Goal: Find contact information: Find contact information

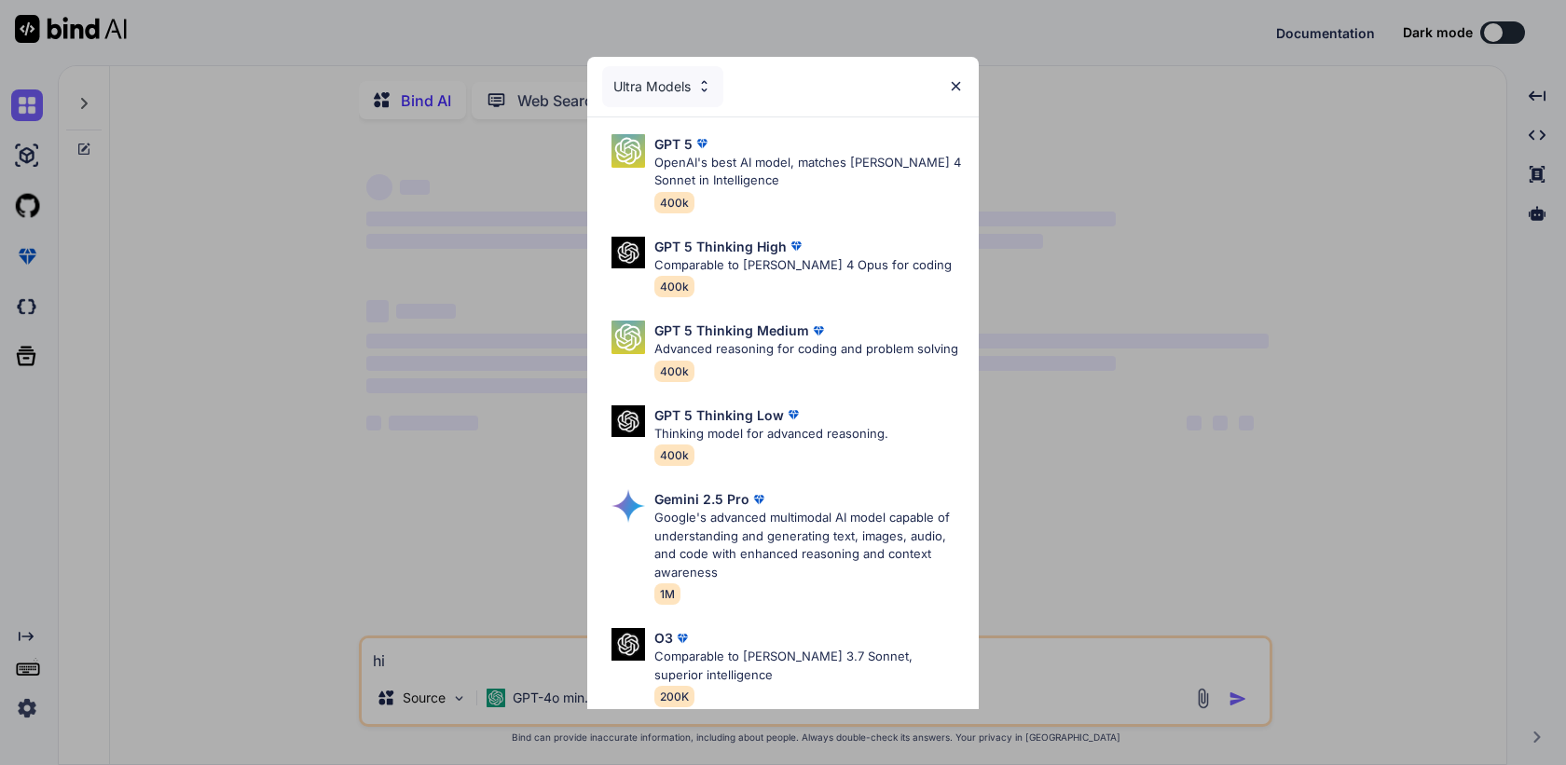
type textarea "x"
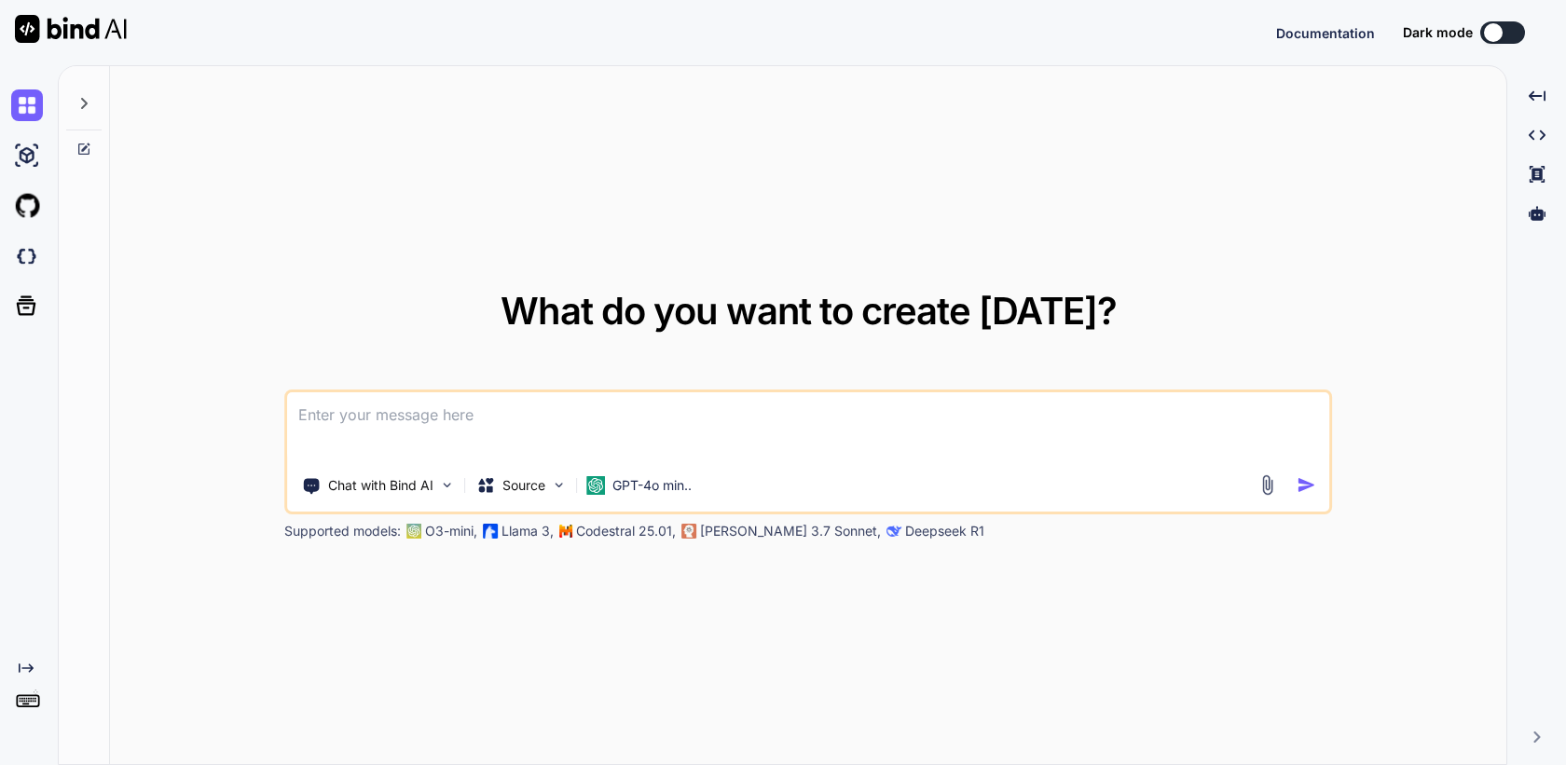
type textarea "x"
click at [27, 710] on img at bounding box center [27, 708] width 32 height 32
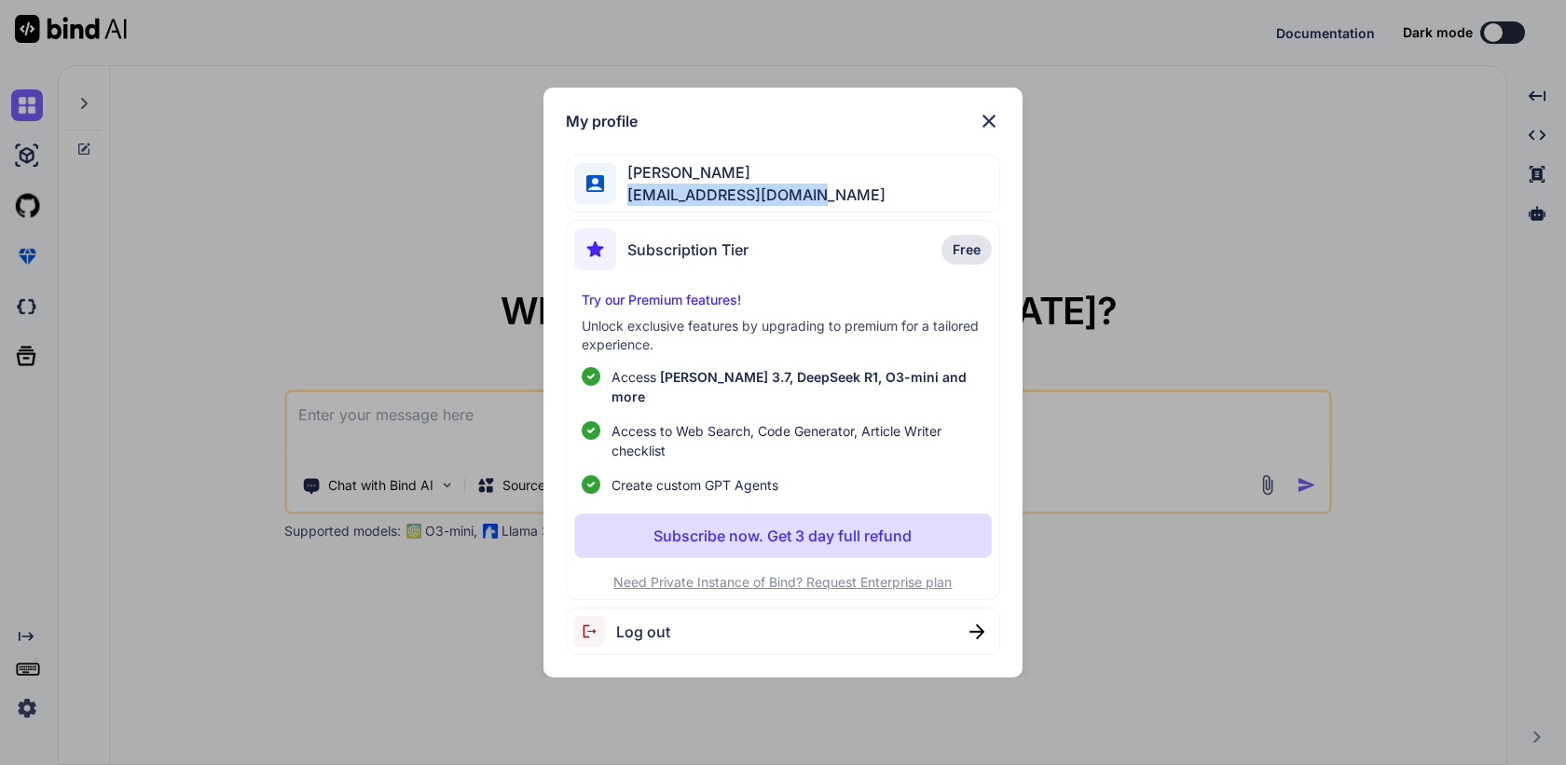
drag, startPoint x: 825, startPoint y: 211, endPoint x: 627, endPoint y: 206, distance: 197.6
click at [627, 206] on div "Seiichi Miyanohara miyanohara@nbi.academy" at bounding box center [782, 184] width 433 height 59
copy span "miyanohara@nbi.academy"
click at [340, 120] on div "My profile Seiichi Miyanohara miyanohara@nbi.academy Subscription Tier Free Try…" at bounding box center [783, 382] width 1566 height 765
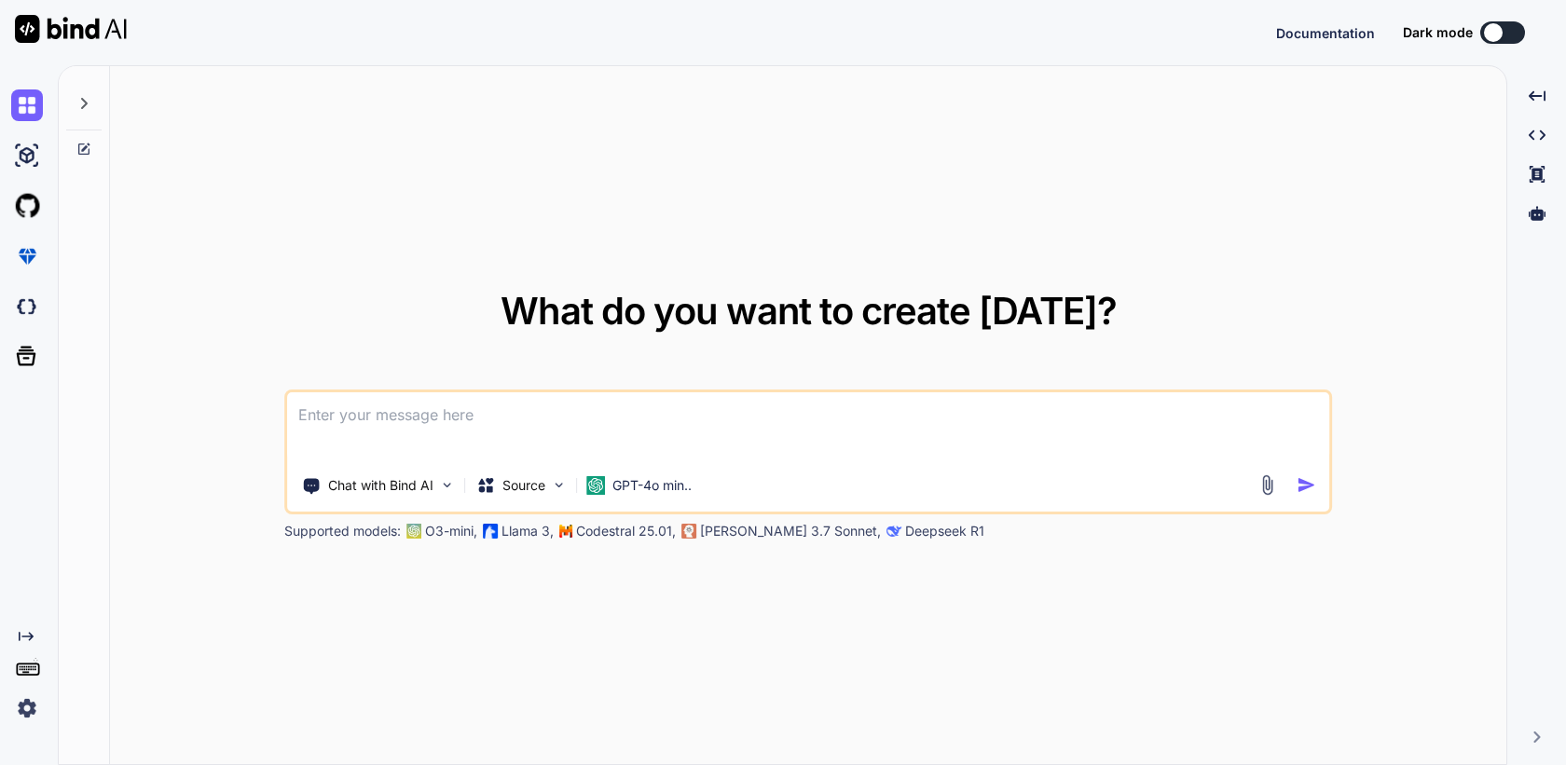
click at [89, 104] on icon at bounding box center [83, 103] width 15 height 15
type textarea "x"
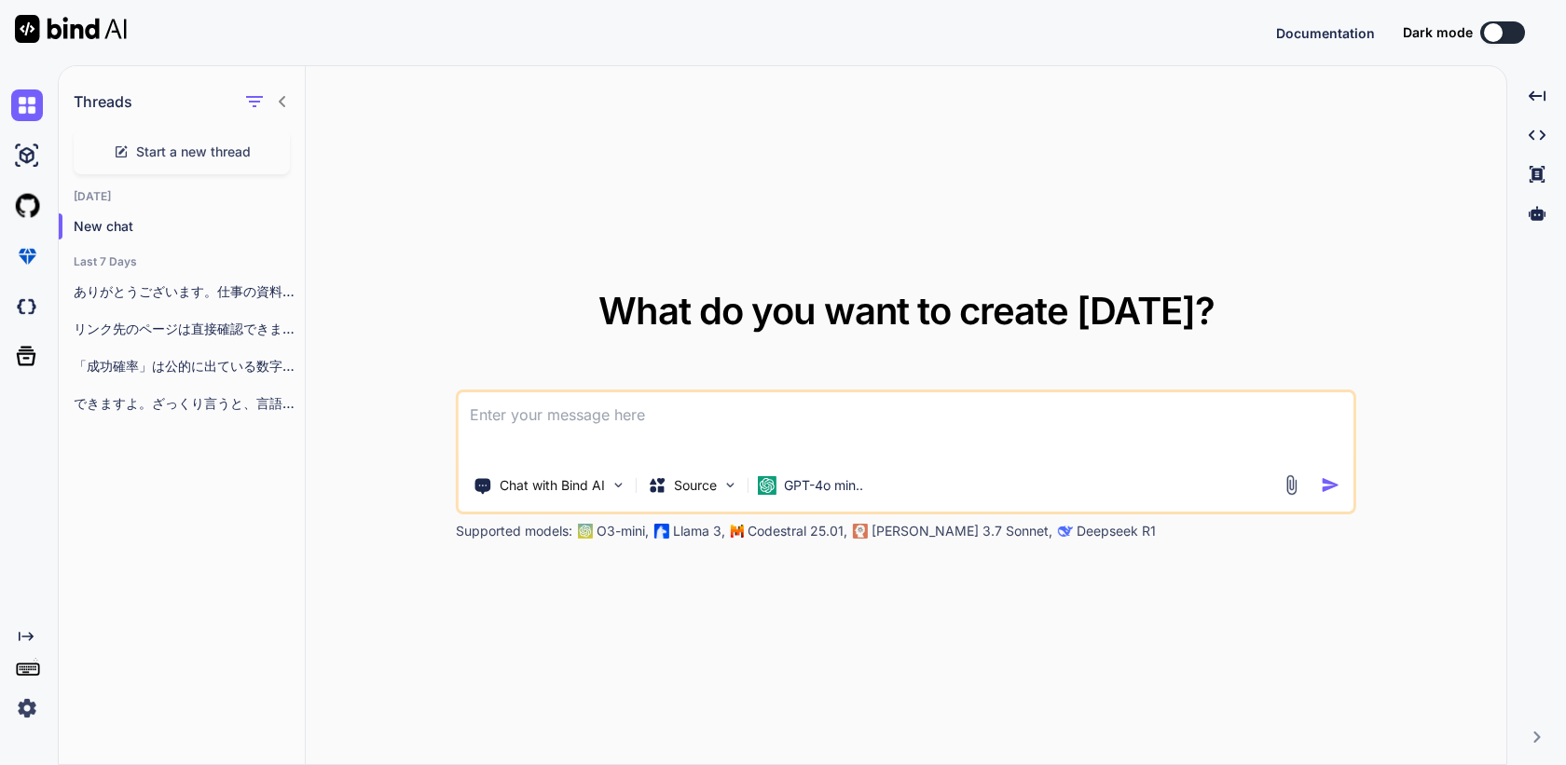
click at [89, 104] on h1 "Threads" at bounding box center [103, 101] width 59 height 22
click at [28, 707] on img at bounding box center [27, 708] width 32 height 32
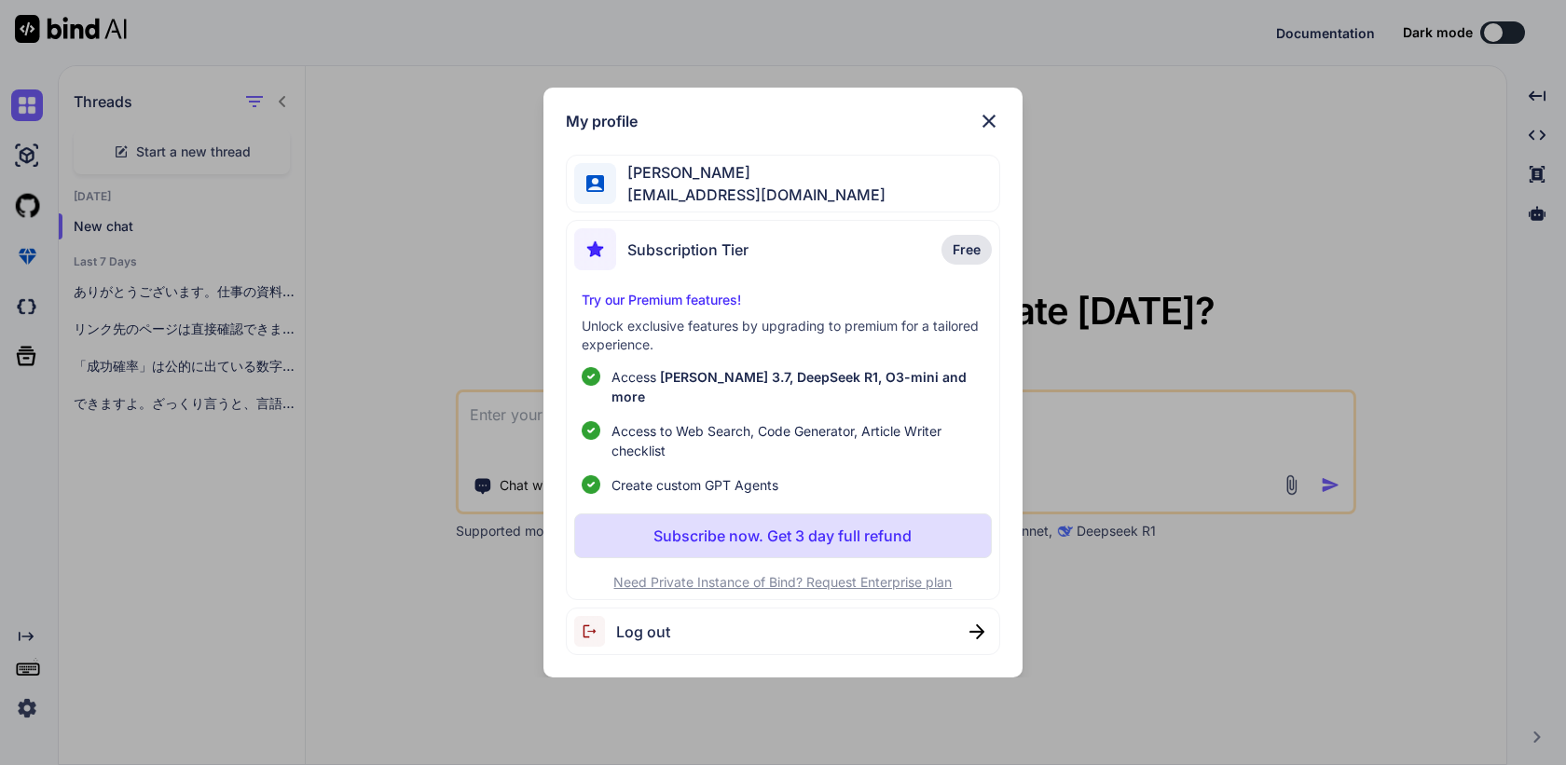
click at [1002, 130] on div "My profile [PERSON_NAME] [PERSON_NAME][EMAIL_ADDRESS][DOMAIN_NAME] Subscription…" at bounding box center [782, 383] width 478 height 591
click at [994, 130] on img at bounding box center [989, 121] width 22 height 22
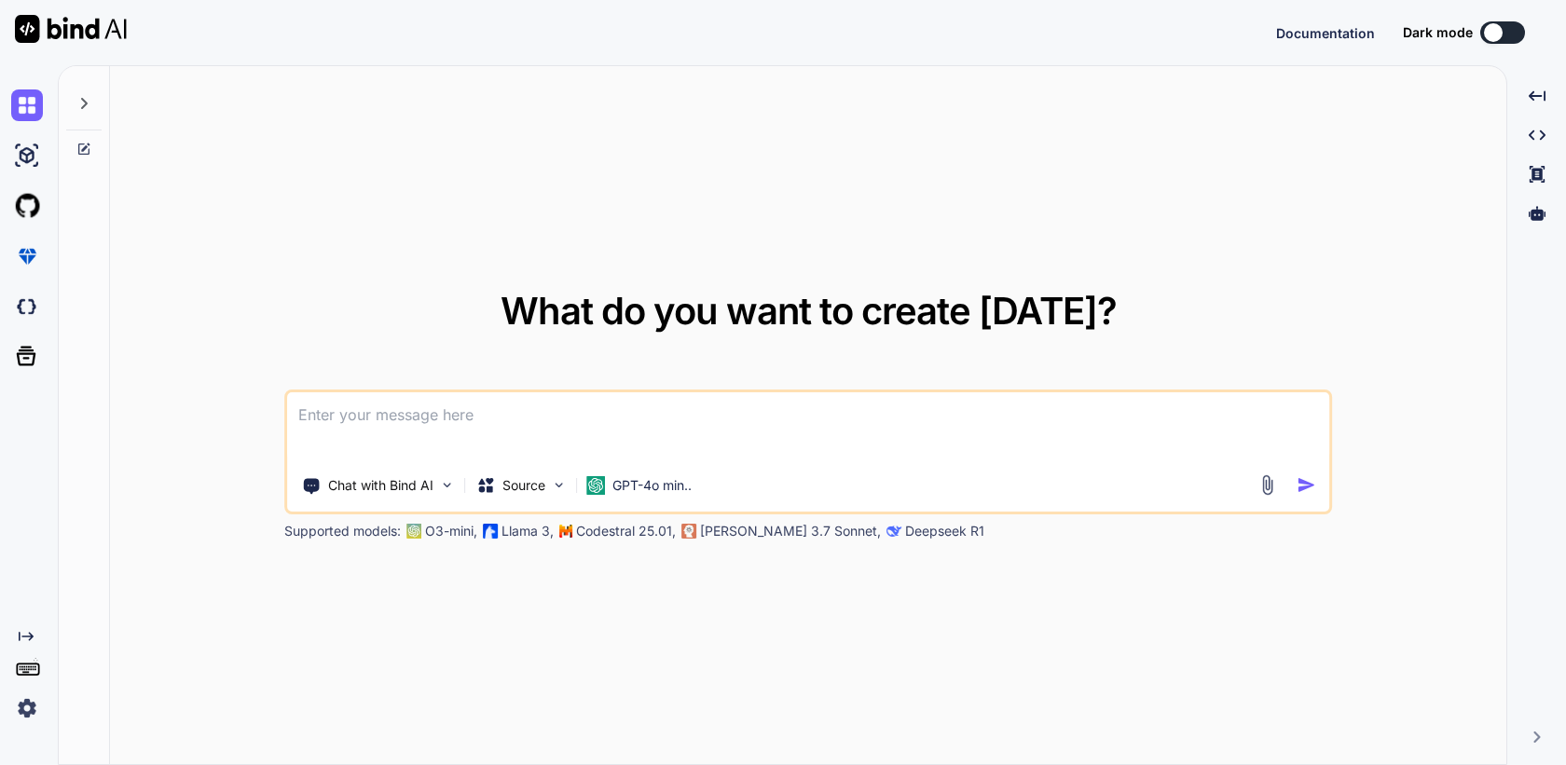
type textarea "x"
